Goal: Unclear

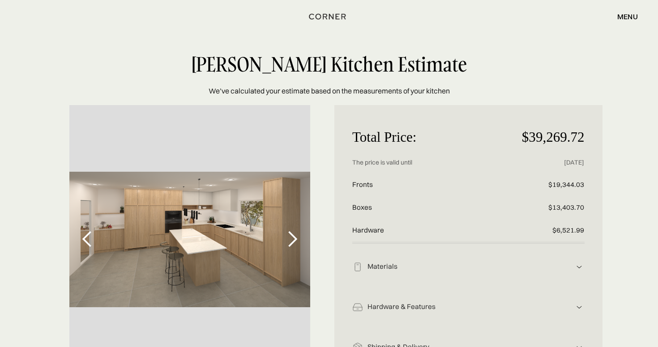
click at [285, 255] on div "next slide" at bounding box center [292, 239] width 36 height 268
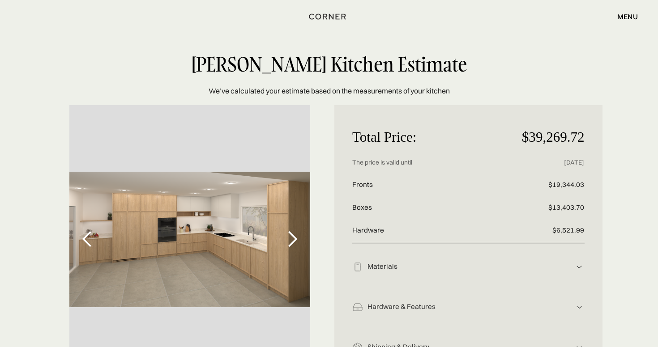
click at [283, 253] on div "next slide" at bounding box center [292, 239] width 36 height 268
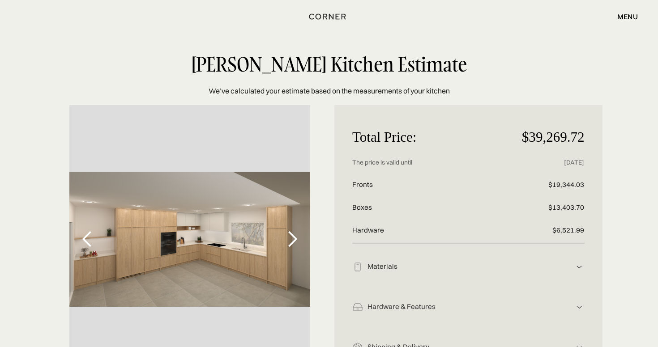
click at [283, 253] on div "next slide" at bounding box center [292, 239] width 36 height 268
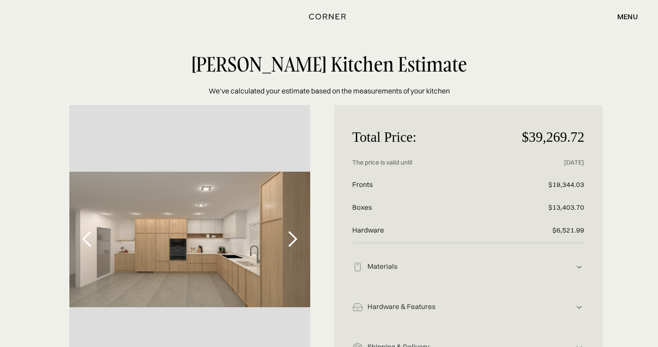
click at [283, 253] on div "next slide" at bounding box center [292, 239] width 36 height 268
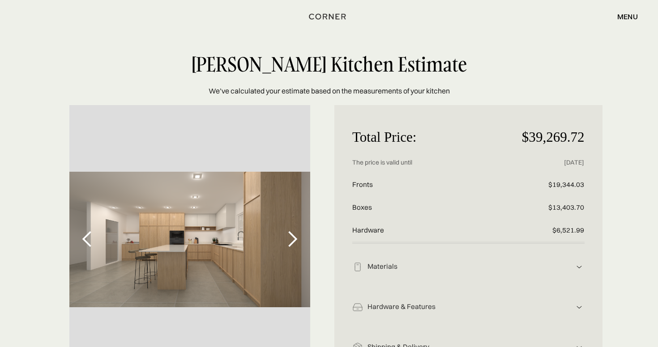
click at [283, 253] on div "next slide" at bounding box center [292, 239] width 36 height 268
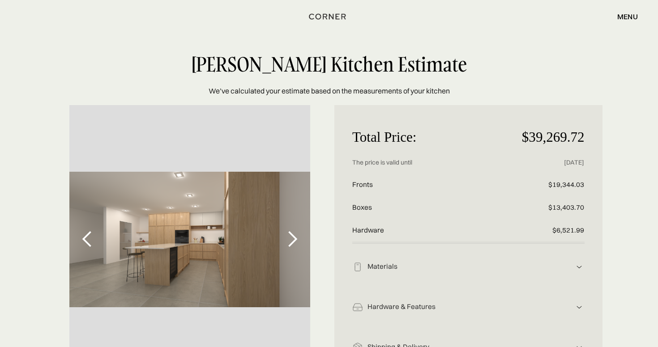
click at [283, 253] on div "next slide" at bounding box center [292, 239] width 36 height 268
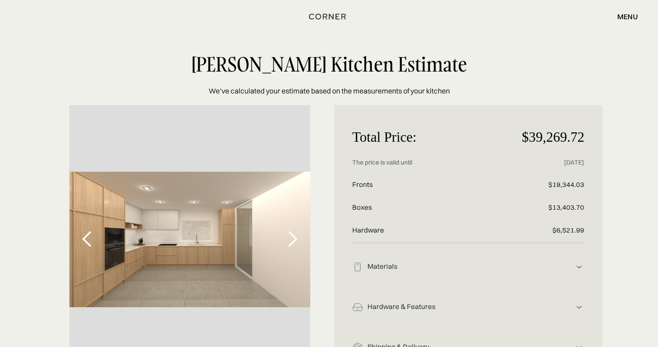
click at [283, 253] on div "next slide" at bounding box center [292, 239] width 36 height 268
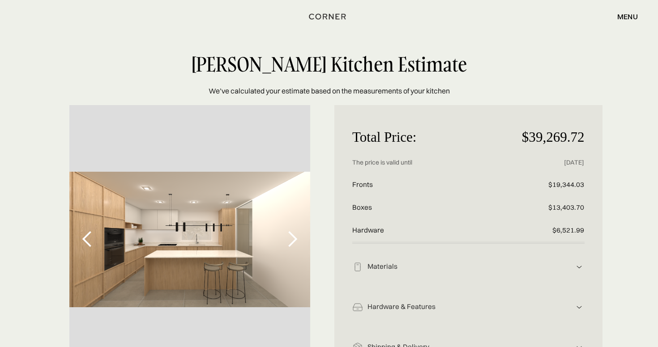
click at [283, 253] on div "next slide" at bounding box center [292, 239] width 36 height 268
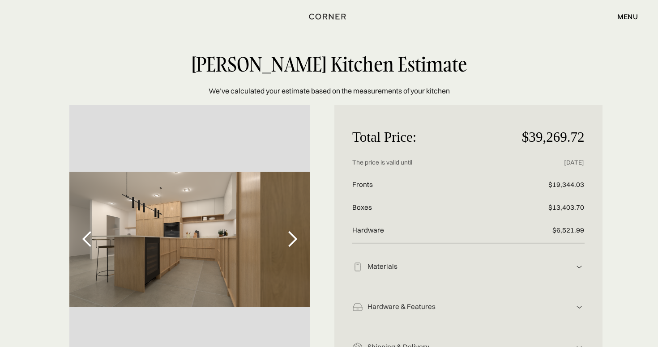
click at [283, 253] on div "next slide" at bounding box center [292, 239] width 36 height 268
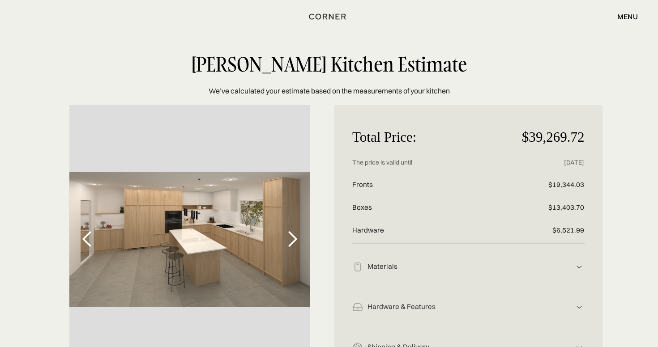
click at [283, 253] on div "next slide" at bounding box center [292, 239] width 36 height 268
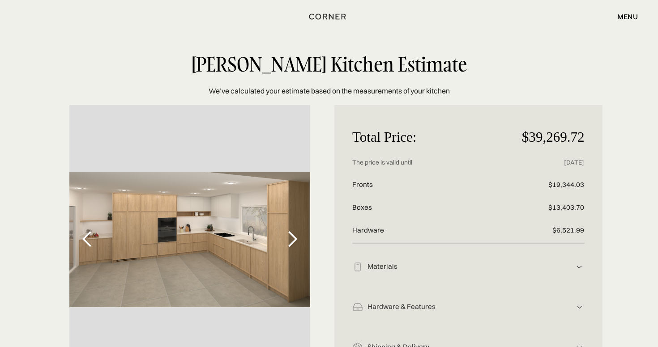
click at [283, 253] on div "next slide" at bounding box center [292, 239] width 36 height 268
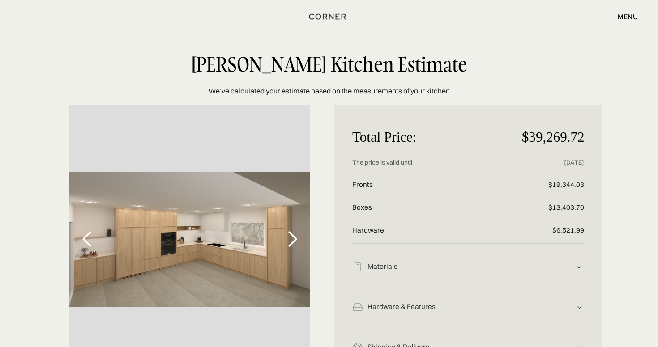
click at [283, 253] on div "next slide" at bounding box center [292, 239] width 36 height 268
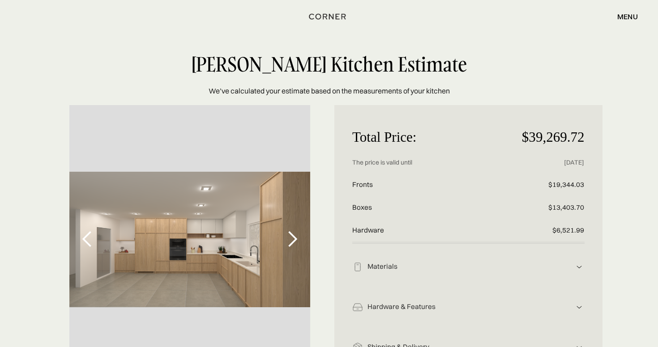
click at [283, 253] on div "next slide" at bounding box center [292, 239] width 36 height 268
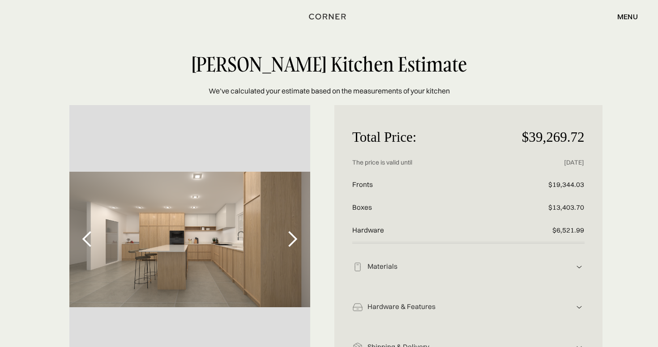
click at [283, 253] on div "next slide" at bounding box center [292, 239] width 36 height 268
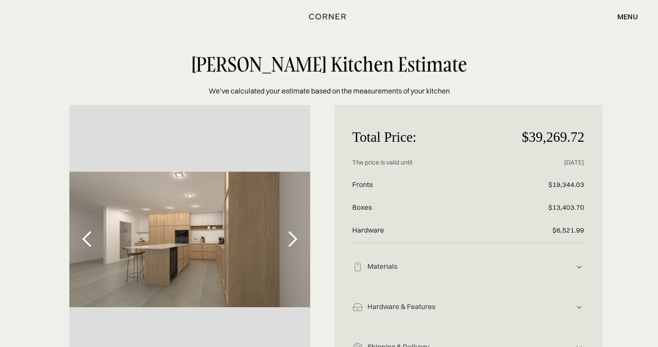
click at [283, 253] on div "next slide" at bounding box center [292, 239] width 36 height 268
